Goal: Task Accomplishment & Management: Manage account settings

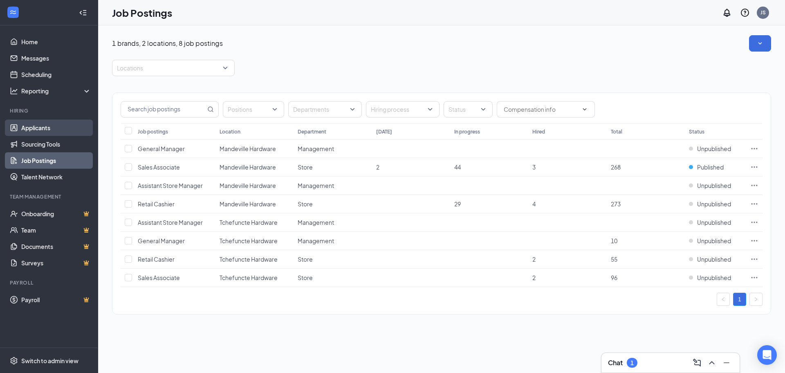
click at [31, 125] on link "Applicants" at bounding box center [56, 127] width 70 height 16
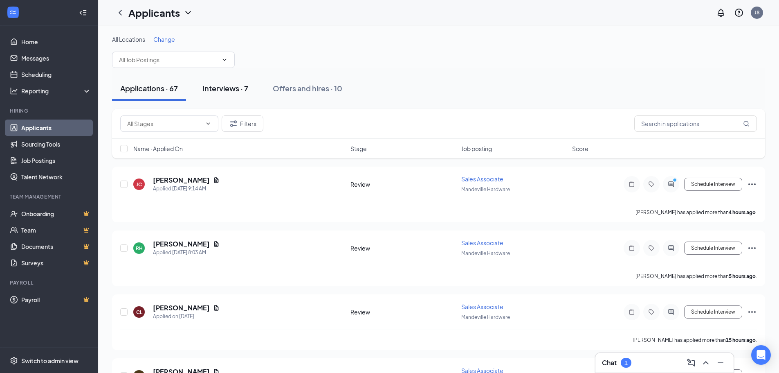
click at [243, 86] on div "Interviews · 7" at bounding box center [226, 88] width 46 height 10
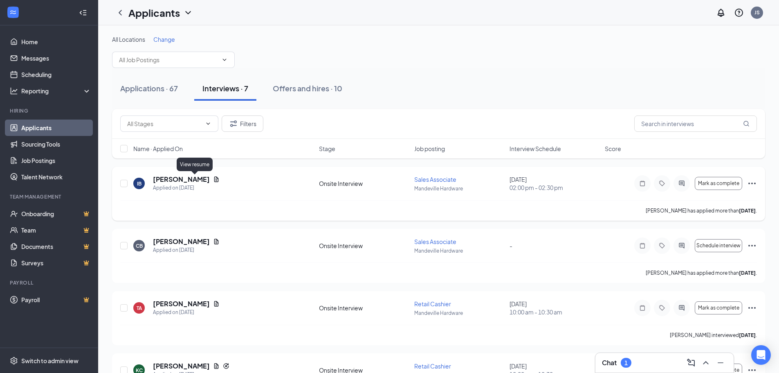
click at [213, 180] on icon "Document" at bounding box center [216, 179] width 7 height 7
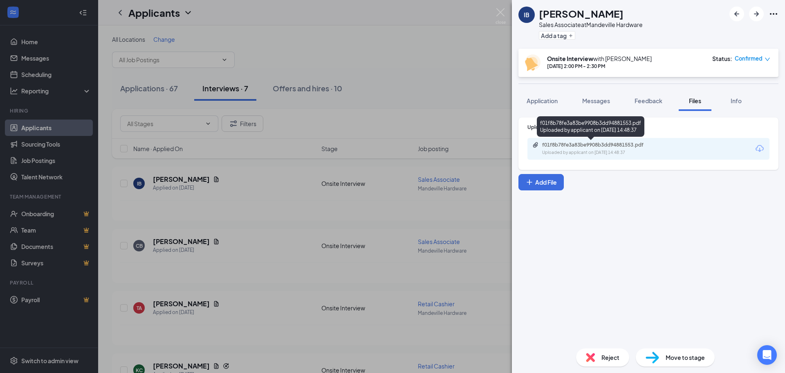
click at [622, 147] on div "f01f8b78fe3a83be9908b3dd94881553.pdf" at bounding box center [599, 145] width 115 height 7
click at [545, 101] on span "Application" at bounding box center [542, 100] width 31 height 7
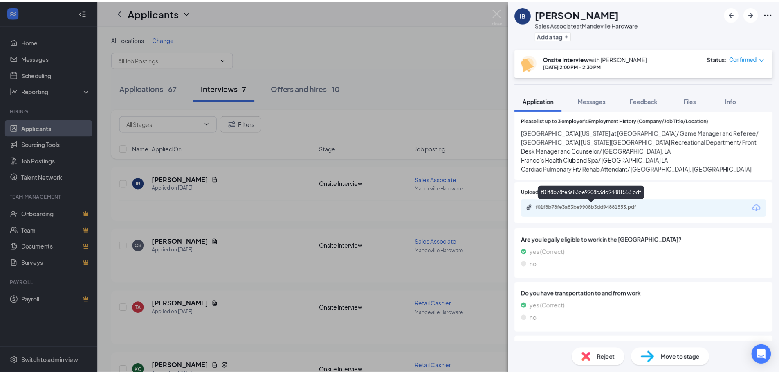
scroll to position [396, 0]
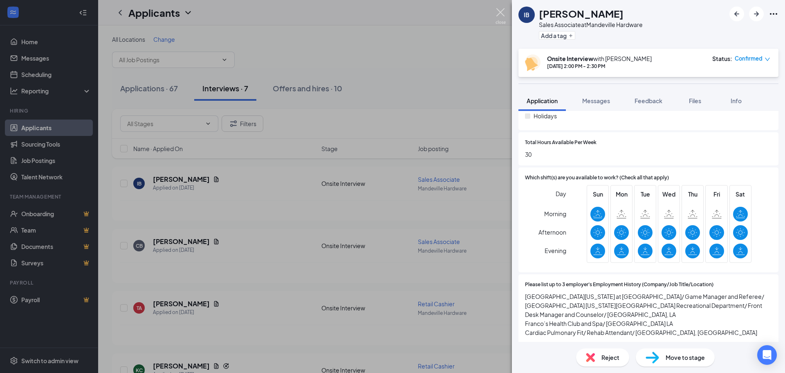
drag, startPoint x: 499, startPoint y: 14, endPoint x: 494, endPoint y: 17, distance: 5.6
click at [499, 14] on img at bounding box center [501, 16] width 10 height 16
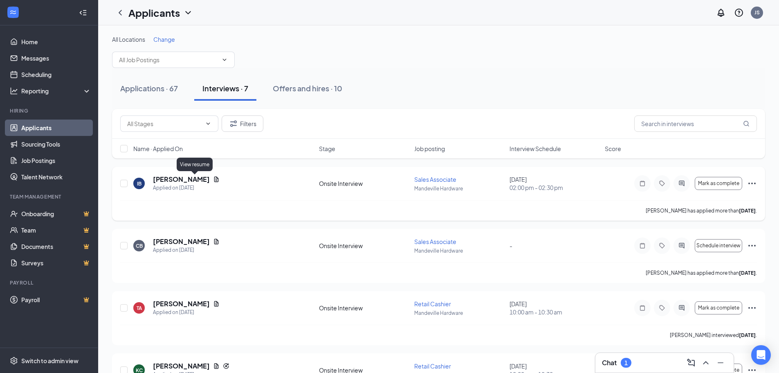
click at [213, 179] on icon "Document" at bounding box center [216, 179] width 7 height 7
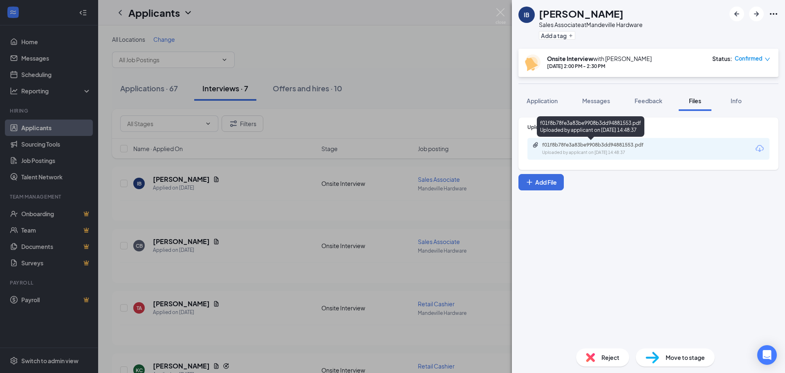
click at [627, 150] on div "Uploaded by applicant on [DATE] 14:48:37" at bounding box center [603, 152] width 123 height 7
click at [498, 11] on img at bounding box center [501, 16] width 10 height 16
